Goal: Task Accomplishment & Management: Manage account settings

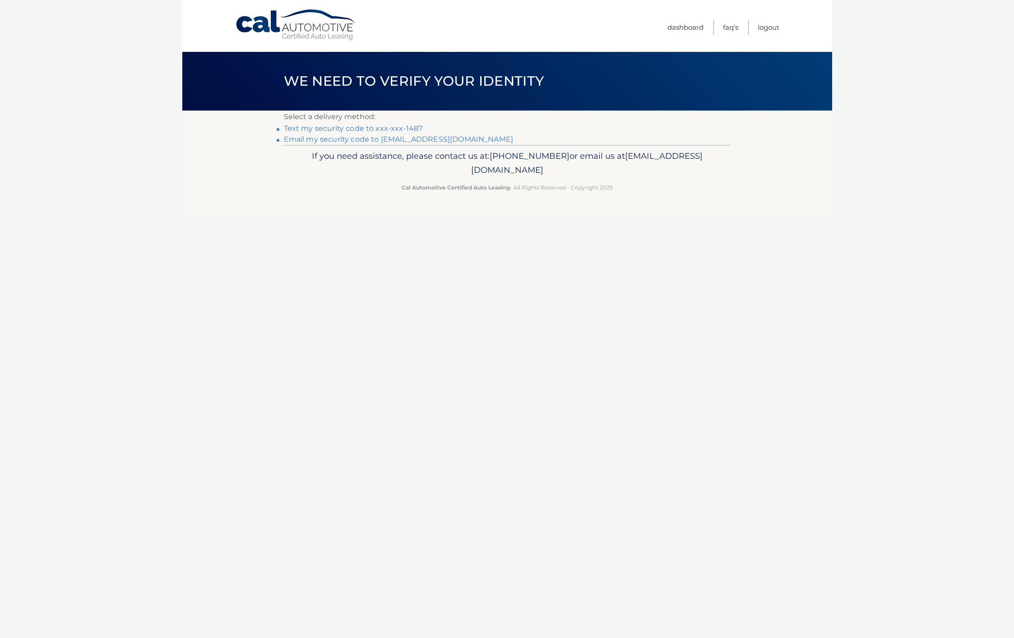
drag, startPoint x: 308, startPoint y: 129, endPoint x: 318, endPoint y: 136, distance: 12.3
click at [308, 129] on link "Text my security code to xxx-xxx-1487" at bounding box center [353, 128] width 139 height 9
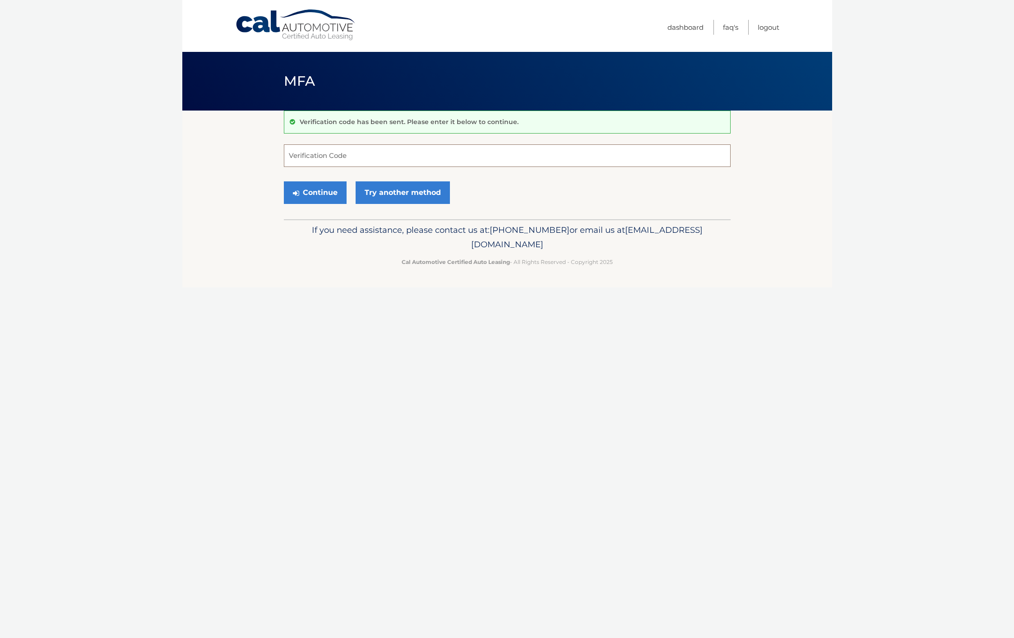
click at [334, 151] on input "Verification Code" at bounding box center [507, 155] width 447 height 23
type input "941763"
click at [327, 191] on button "Continue" at bounding box center [315, 192] width 63 height 23
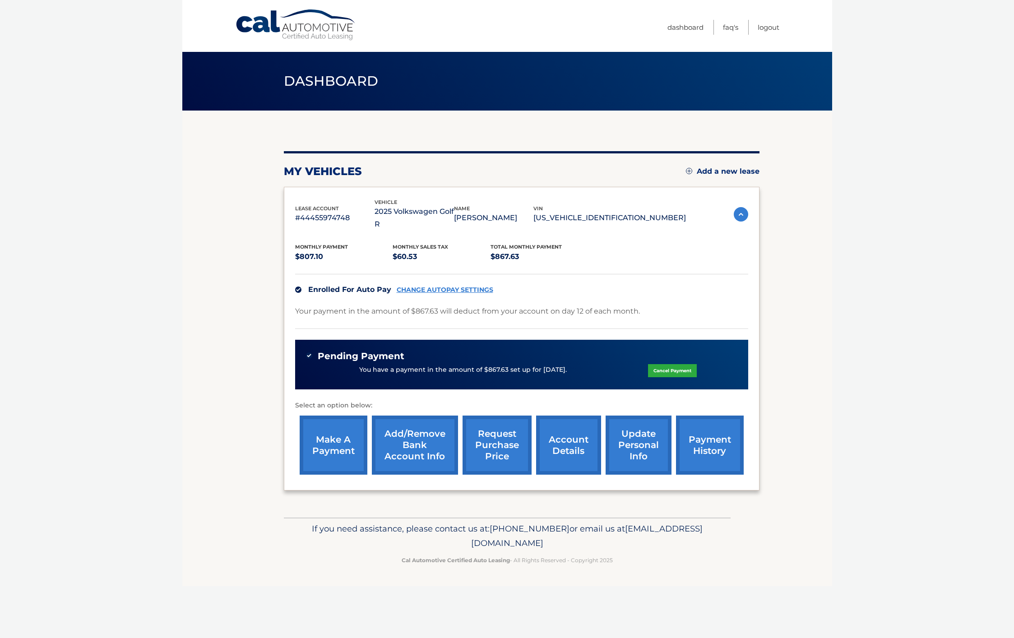
drag, startPoint x: 566, startPoint y: 438, endPoint x: 555, endPoint y: 431, distance: 13.0
click at [566, 438] on link "account details" at bounding box center [568, 445] width 65 height 59
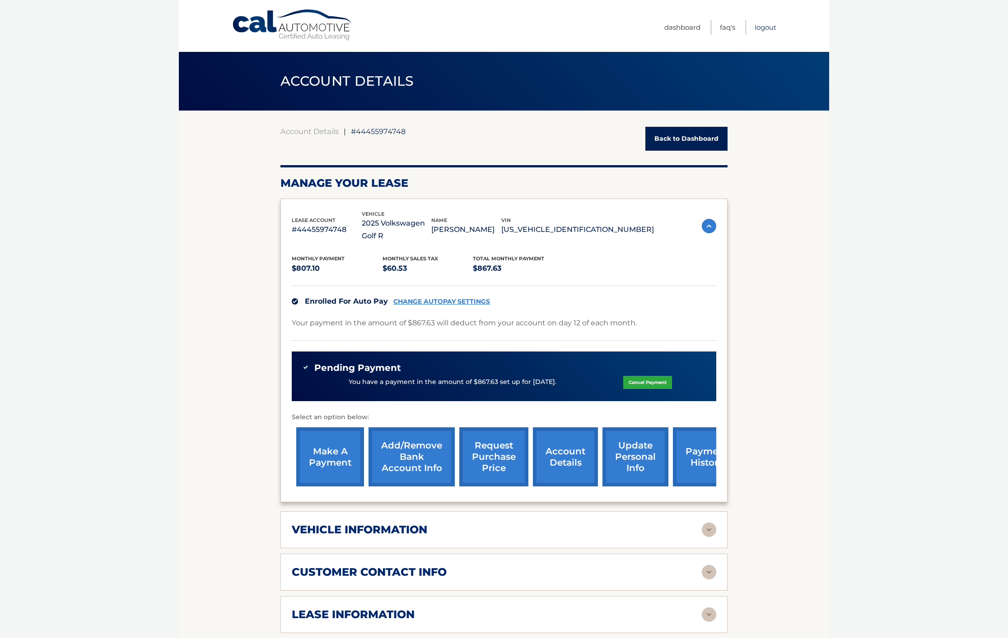
click at [761, 26] on link "Logout" at bounding box center [765, 27] width 22 height 15
